Goal: Information Seeking & Learning: Learn about a topic

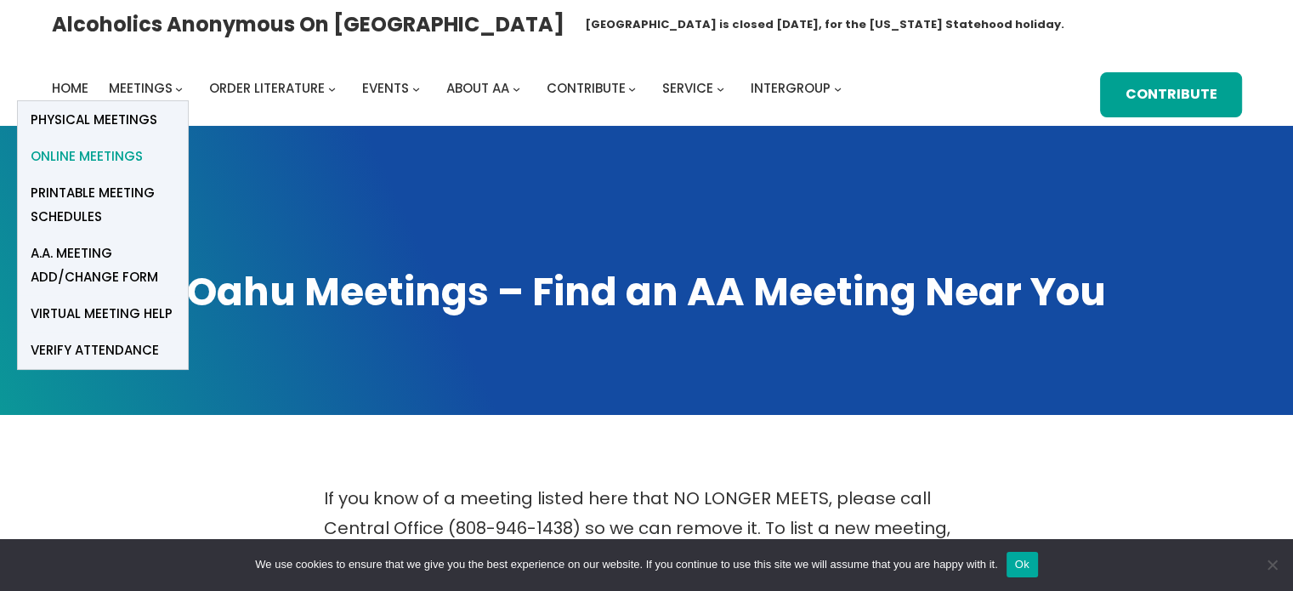
click at [100, 165] on span "Online Meetings" at bounding box center [87, 157] width 112 height 24
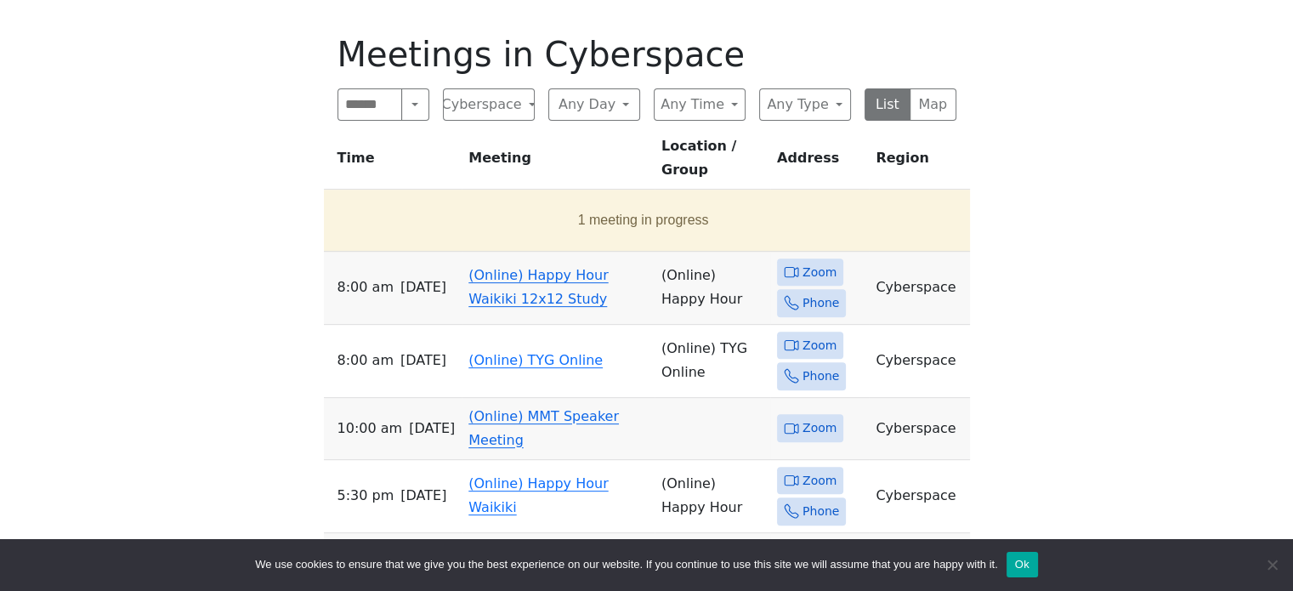
scroll to position [578, 0]
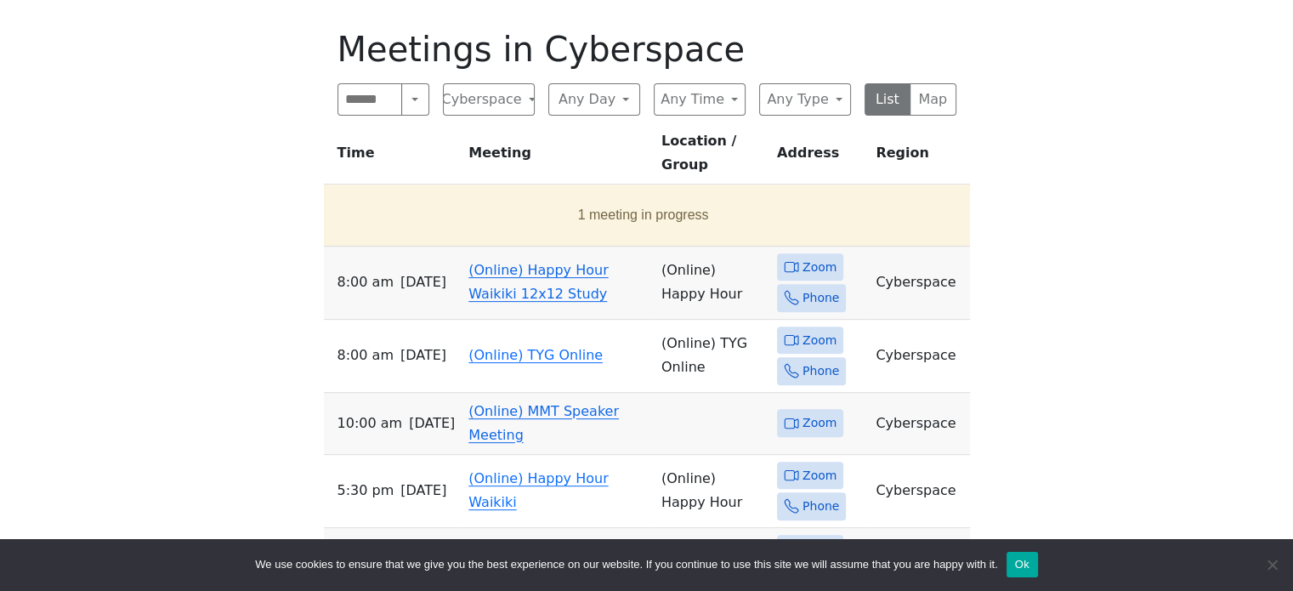
click at [804, 257] on span "Zoom" at bounding box center [819, 267] width 34 height 21
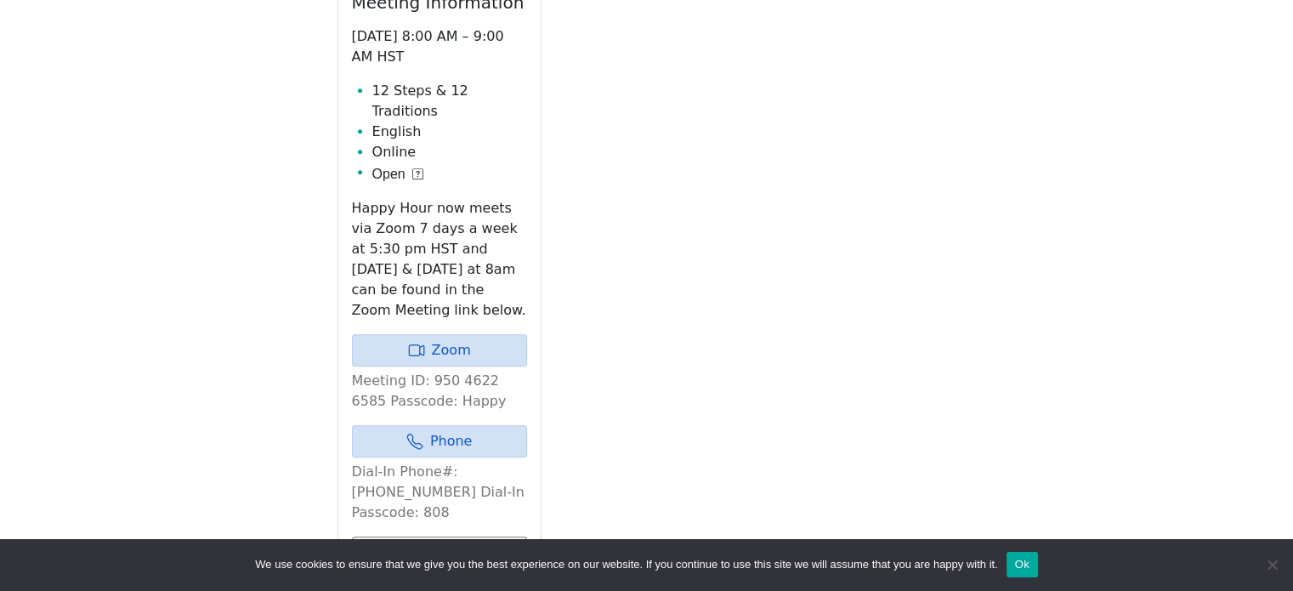
scroll to position [755, 0]
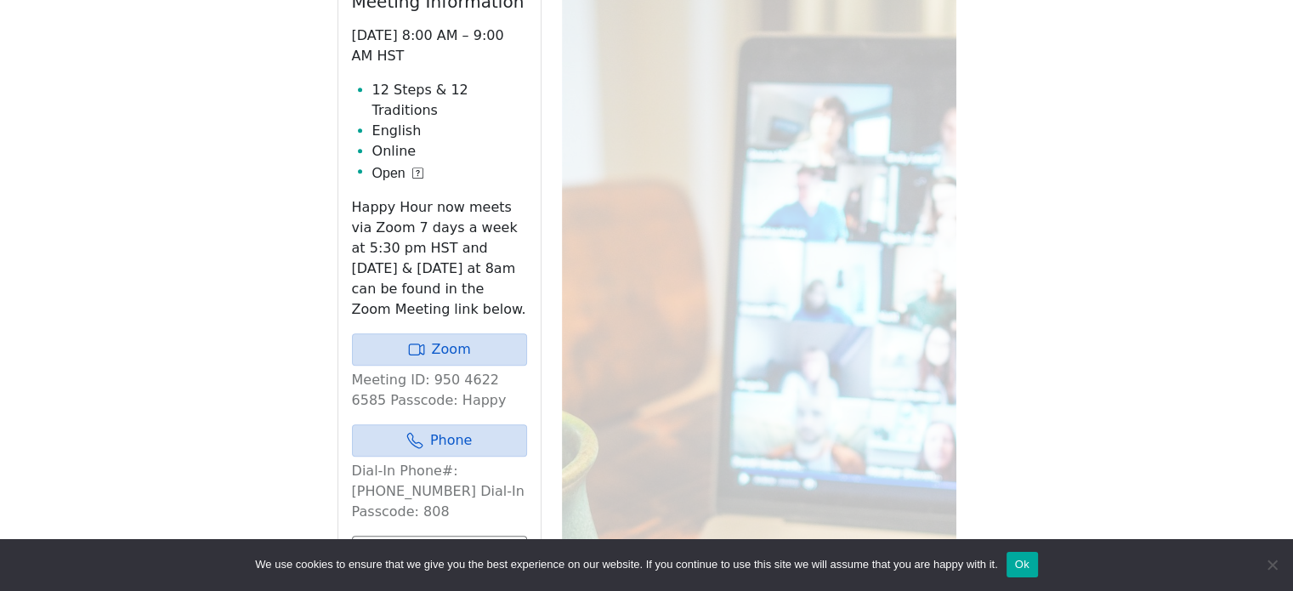
scroll to position [578, 0]
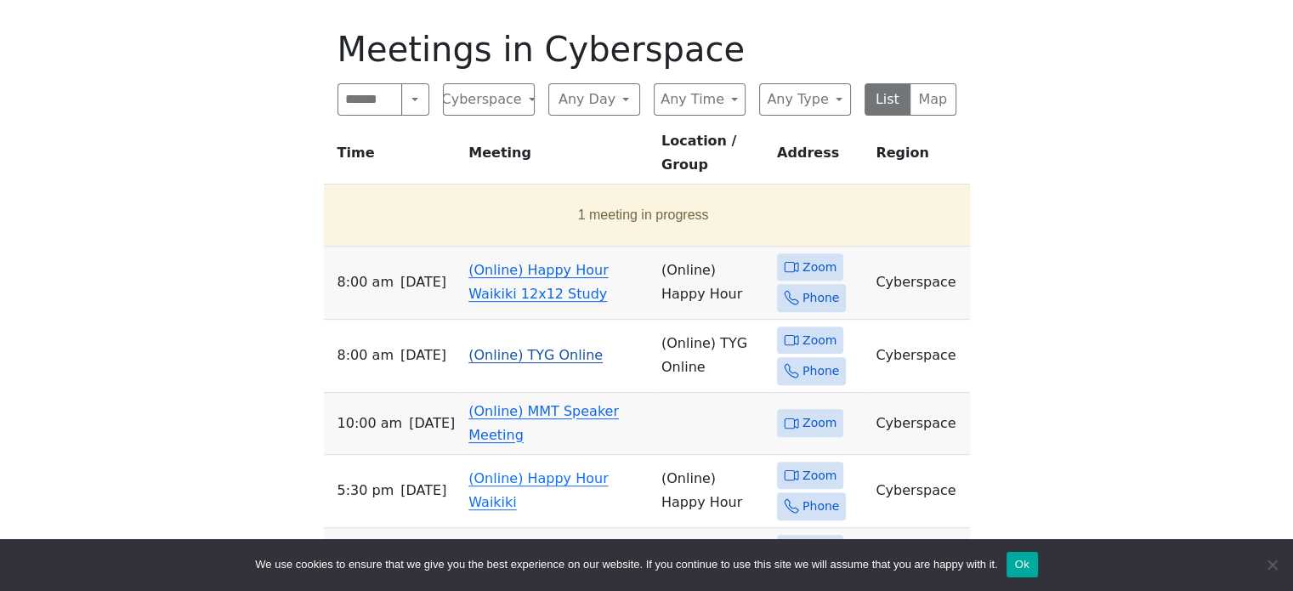
click at [576, 348] on link "(Online) TYG Online" at bounding box center [535, 355] width 134 height 16
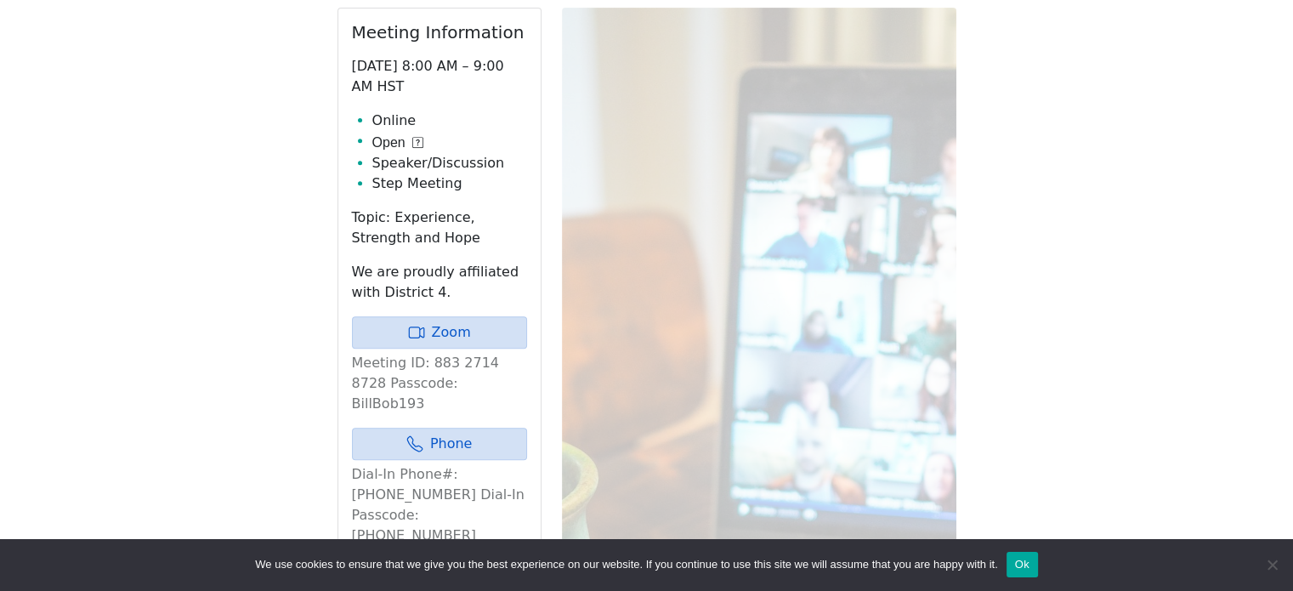
scroll to position [684, 0]
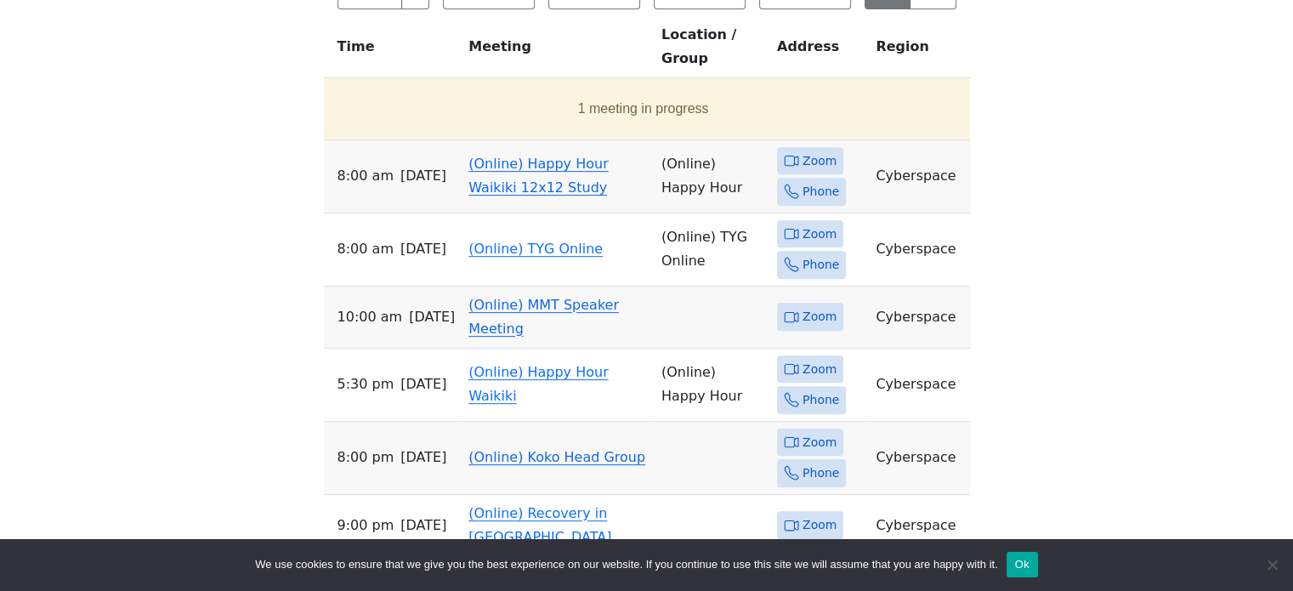
scroll to position [578, 0]
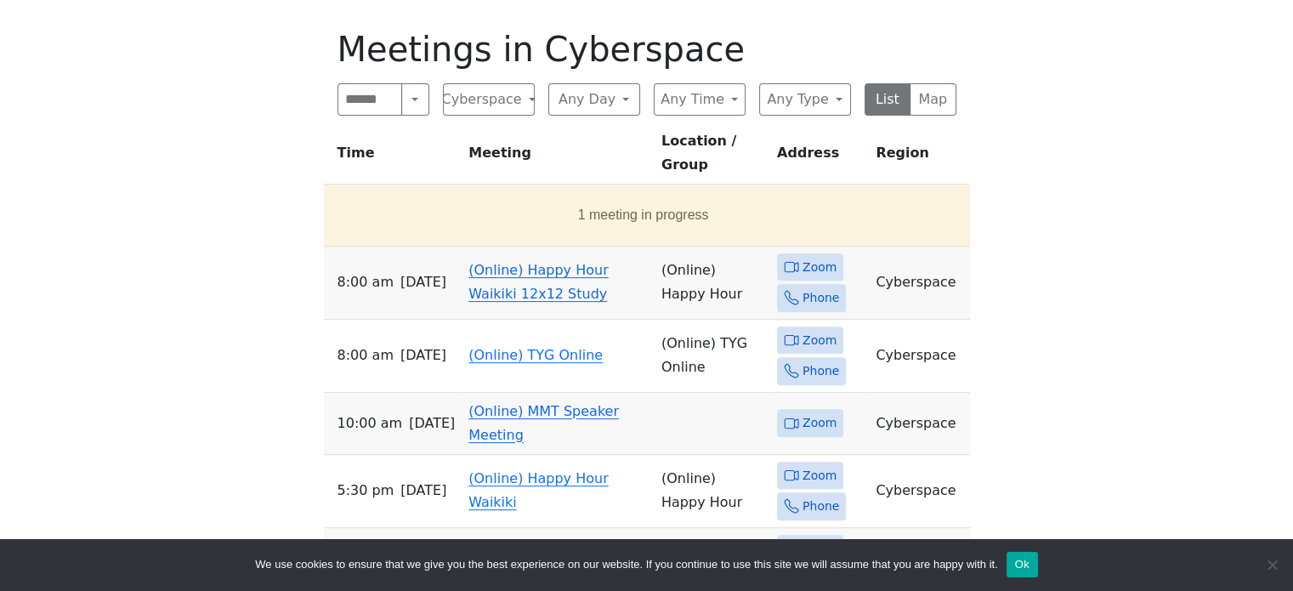
click at [812, 260] on span "Zoom" at bounding box center [819, 267] width 34 height 21
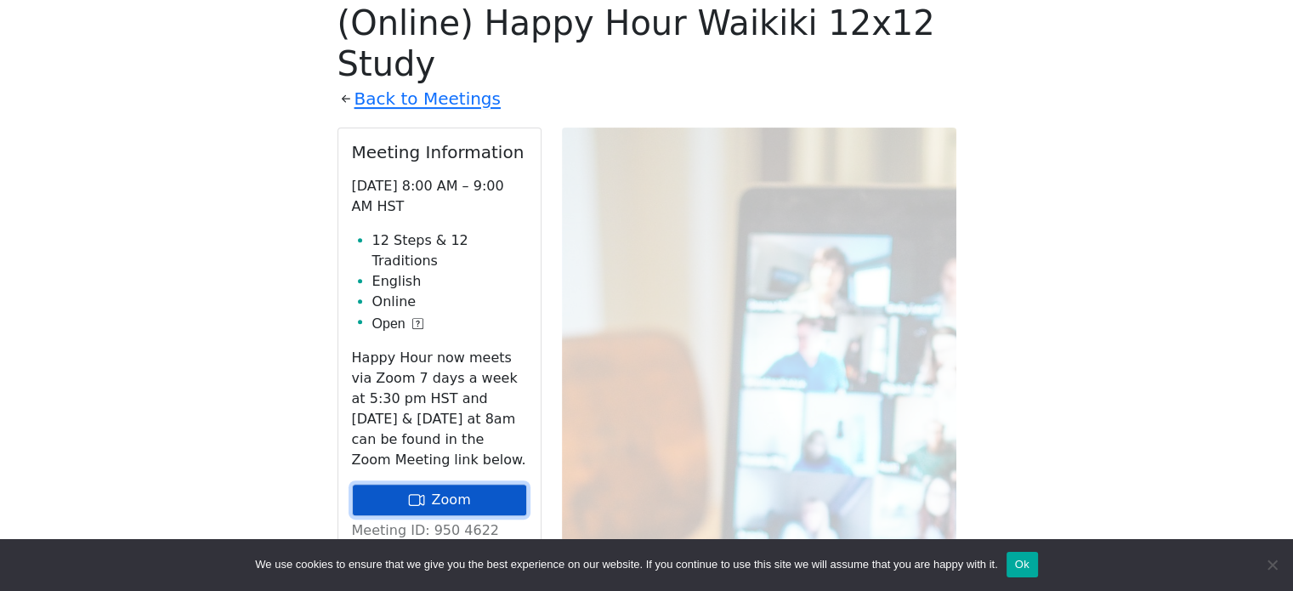
click at [484, 484] on link "Zoom" at bounding box center [439, 500] width 175 height 32
